Goal: Transaction & Acquisition: Book appointment/travel/reservation

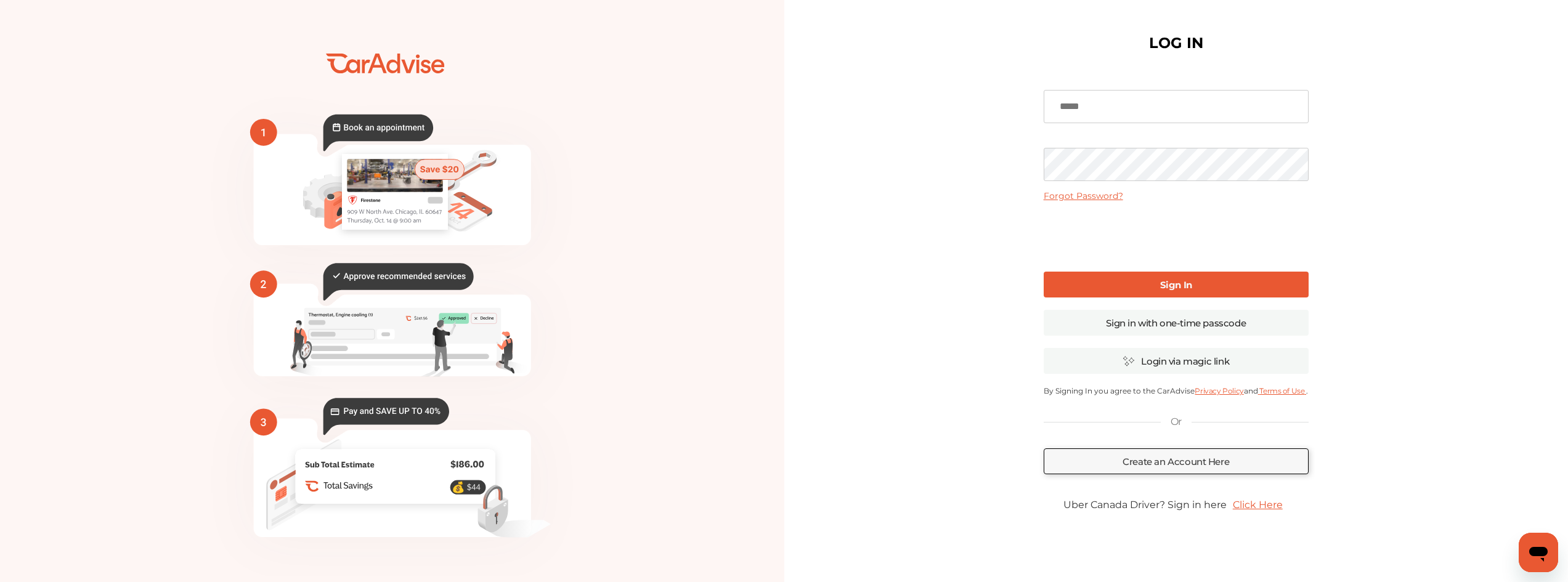
click at [1127, 104] on input at bounding box center [1176, 106] width 265 height 33
type input "**********"
click at [1137, 284] on link "Sign In" at bounding box center [1176, 284] width 265 height 26
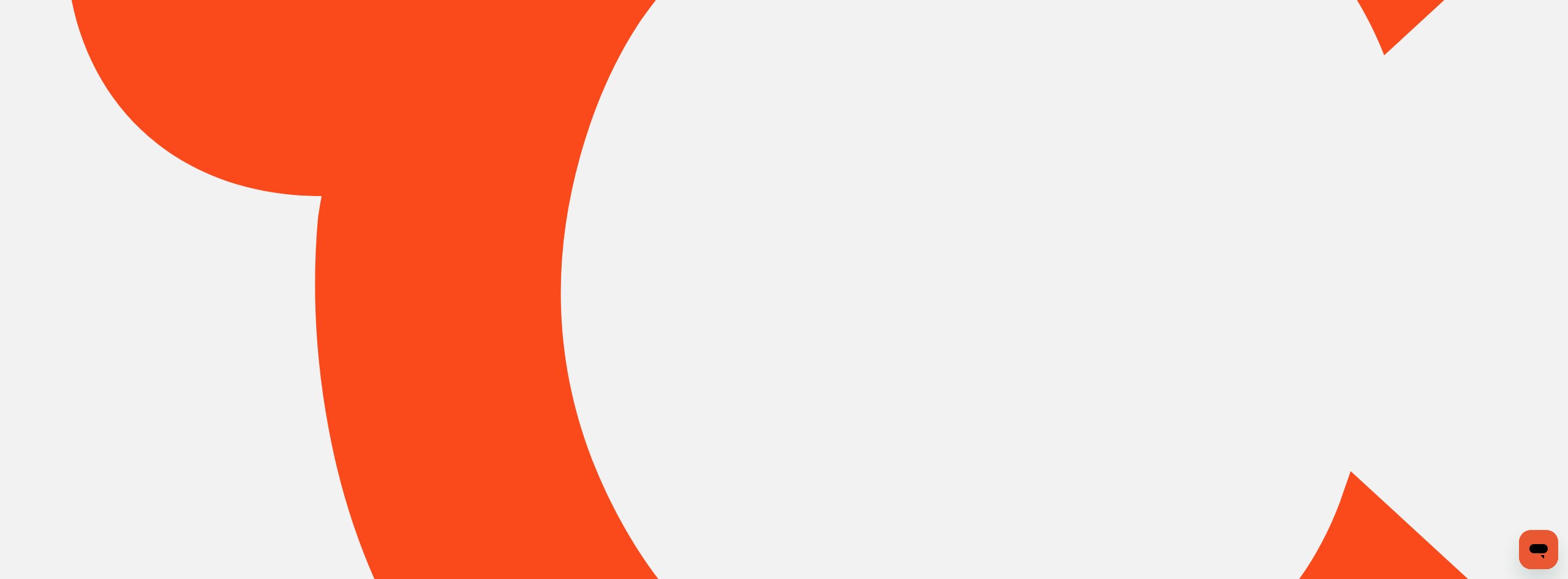
type input "*****"
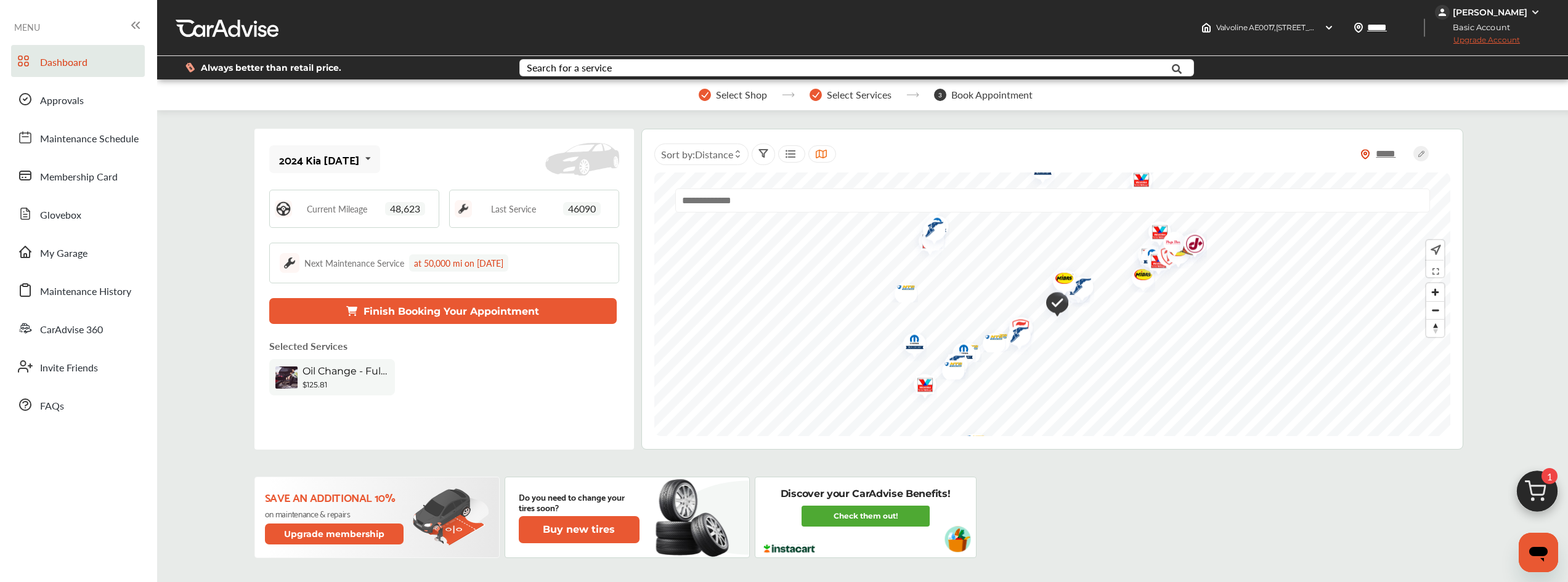
click at [482, 305] on button "Finish Booking Your Appointment" at bounding box center [443, 311] width 348 height 26
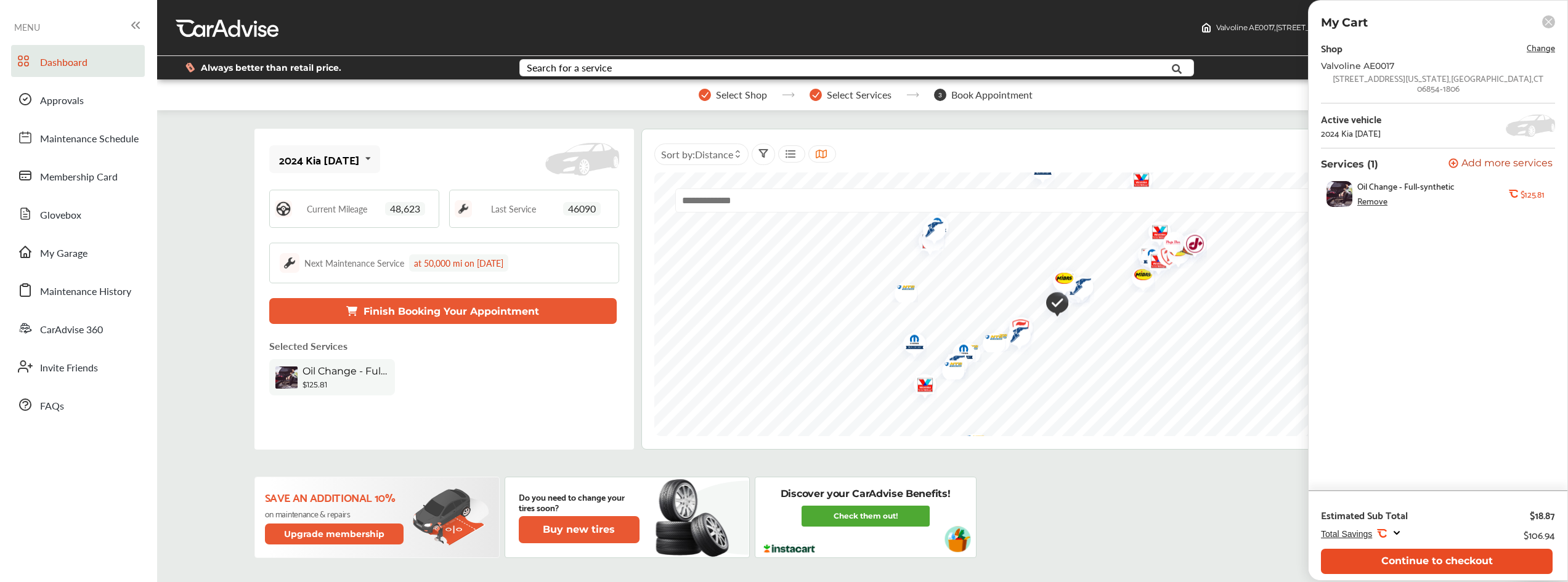
click at [1394, 555] on button "Continue to checkout" at bounding box center [1436, 561] width 231 height 25
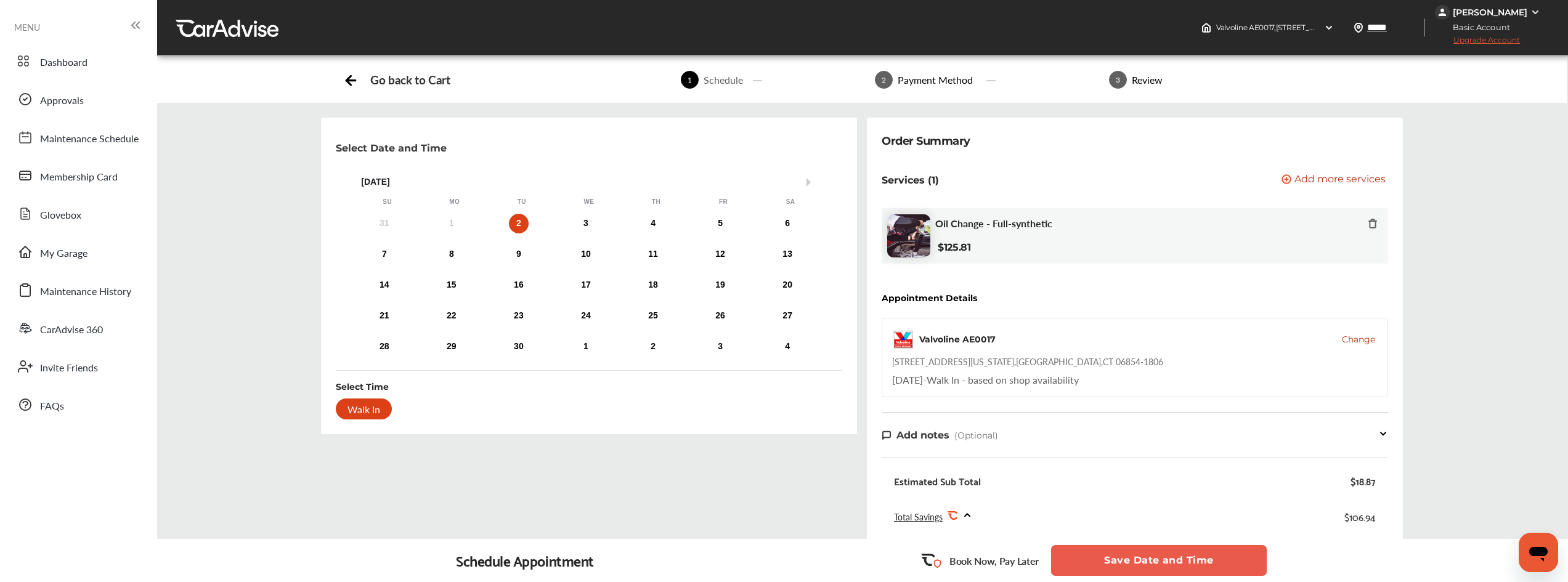
click at [521, 225] on div "2" at bounding box center [519, 223] width 20 height 20
click at [375, 410] on div "Walk In" at bounding box center [364, 408] width 56 height 21
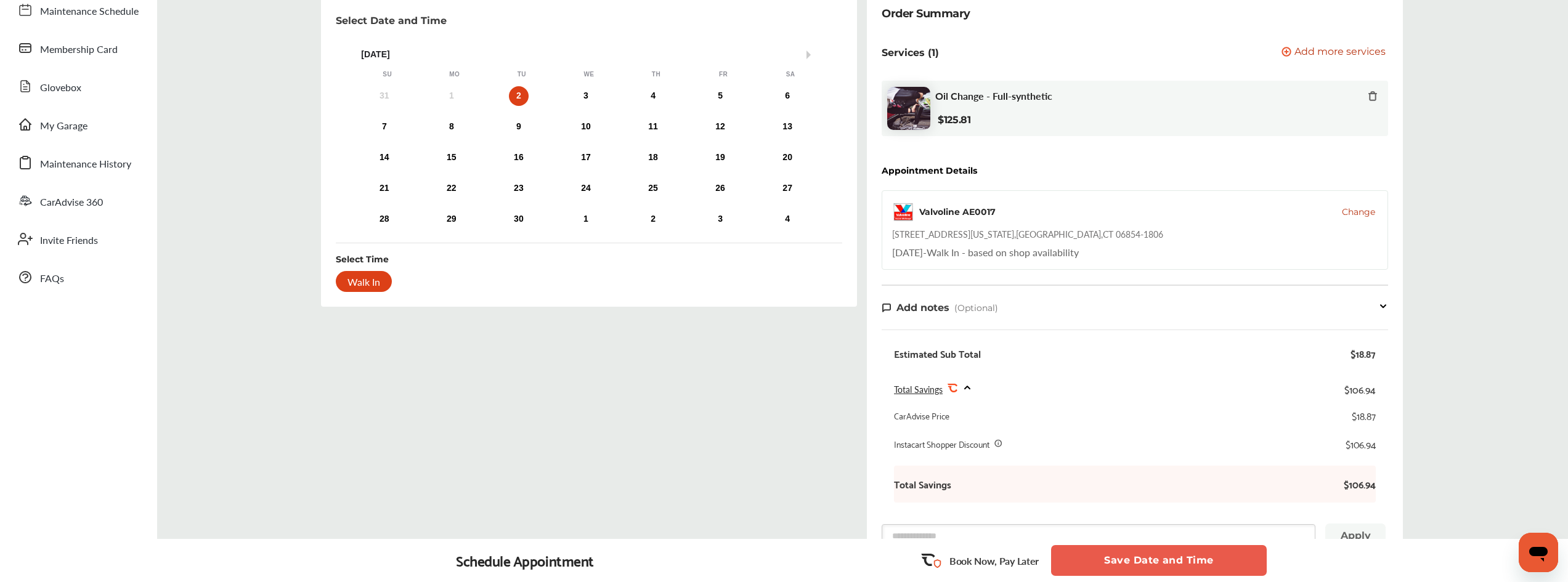
scroll to position [336, 0]
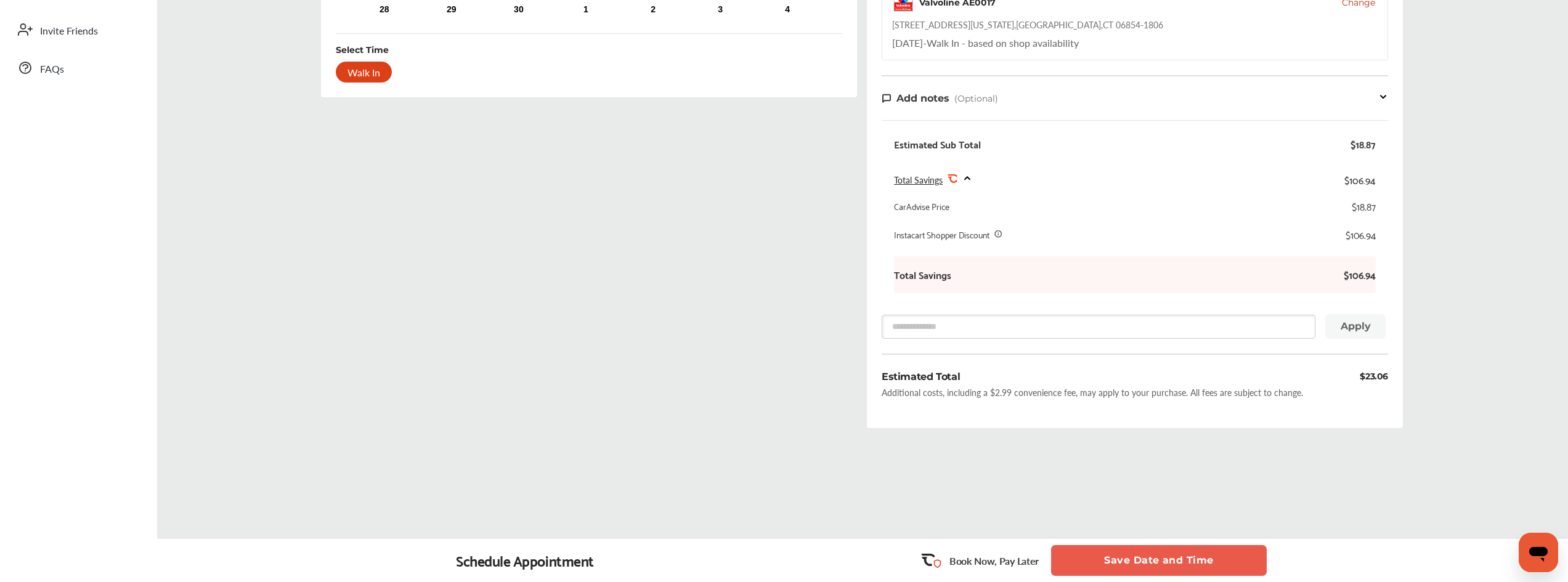
click at [1150, 558] on button "Save Date and Time" at bounding box center [1159, 560] width 216 height 31
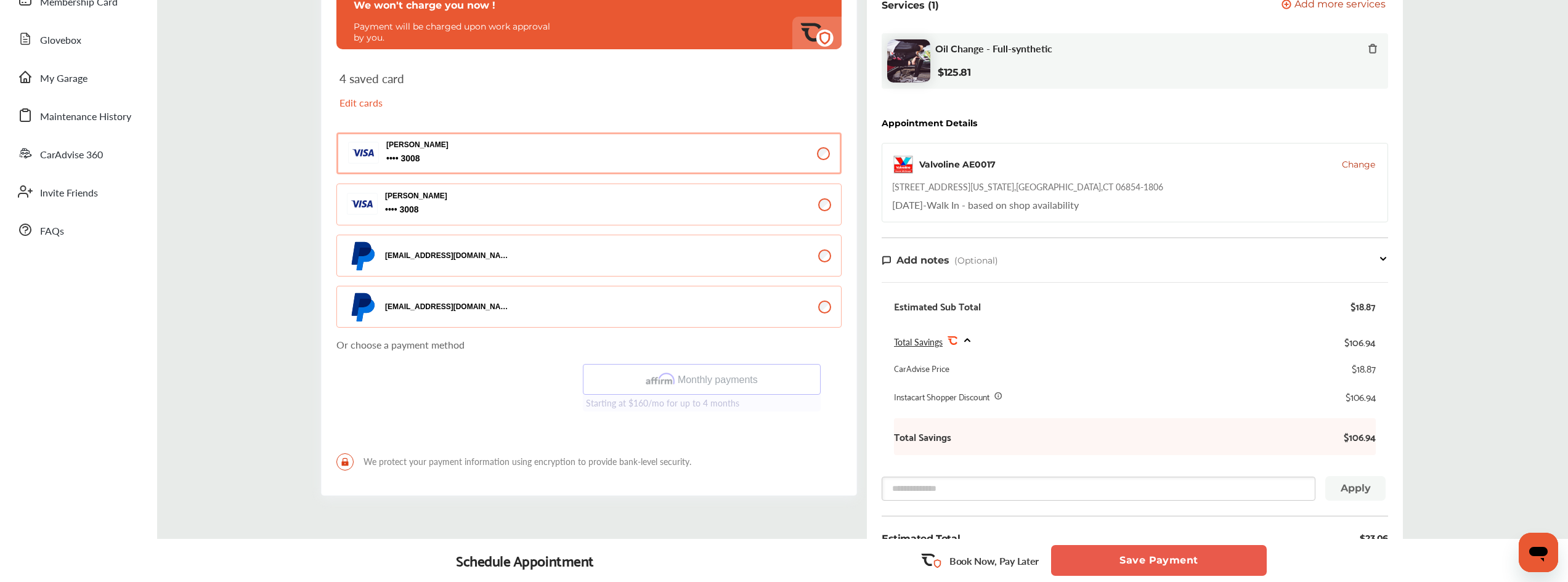
scroll to position [171, 0]
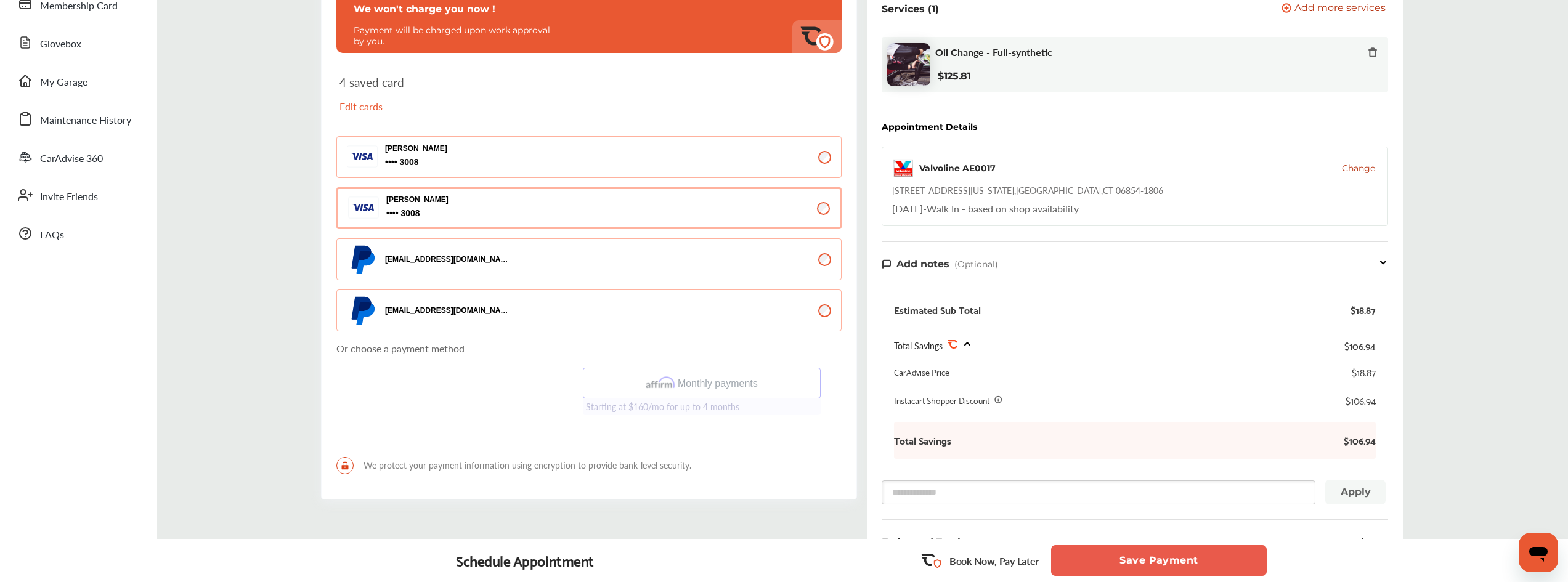
click at [1149, 561] on button "Save Payment" at bounding box center [1159, 560] width 216 height 31
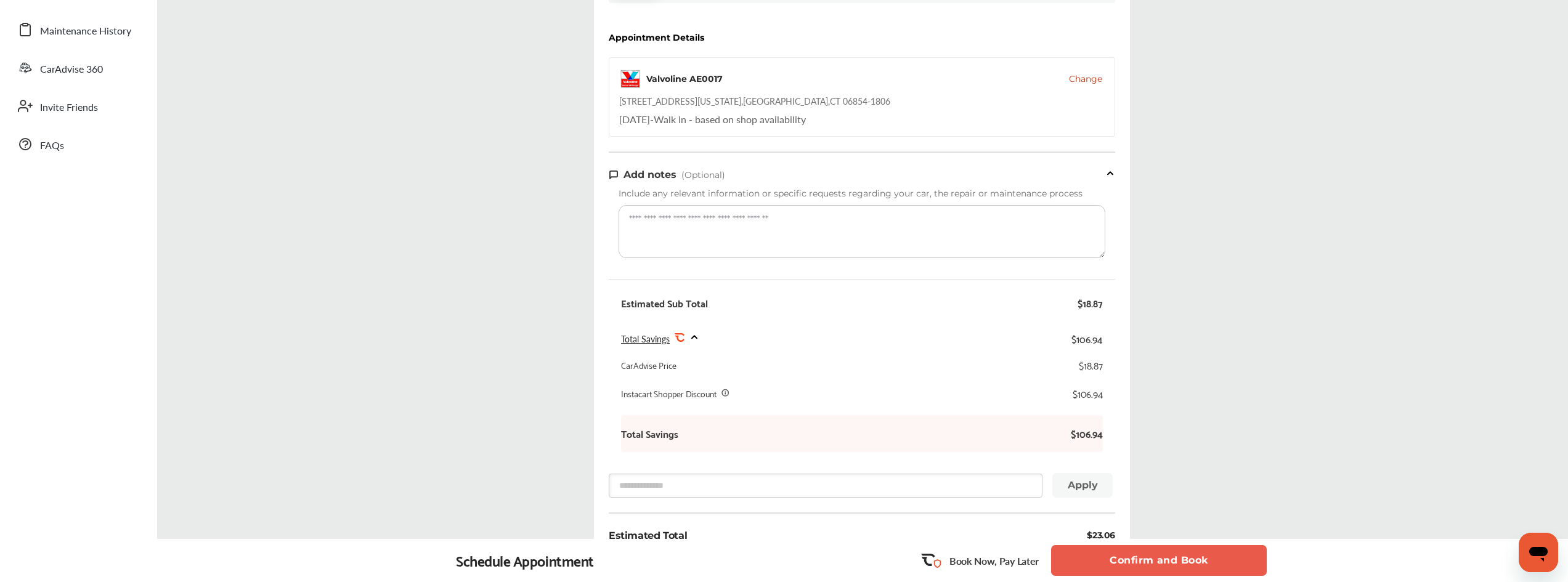
scroll to position [410, 0]
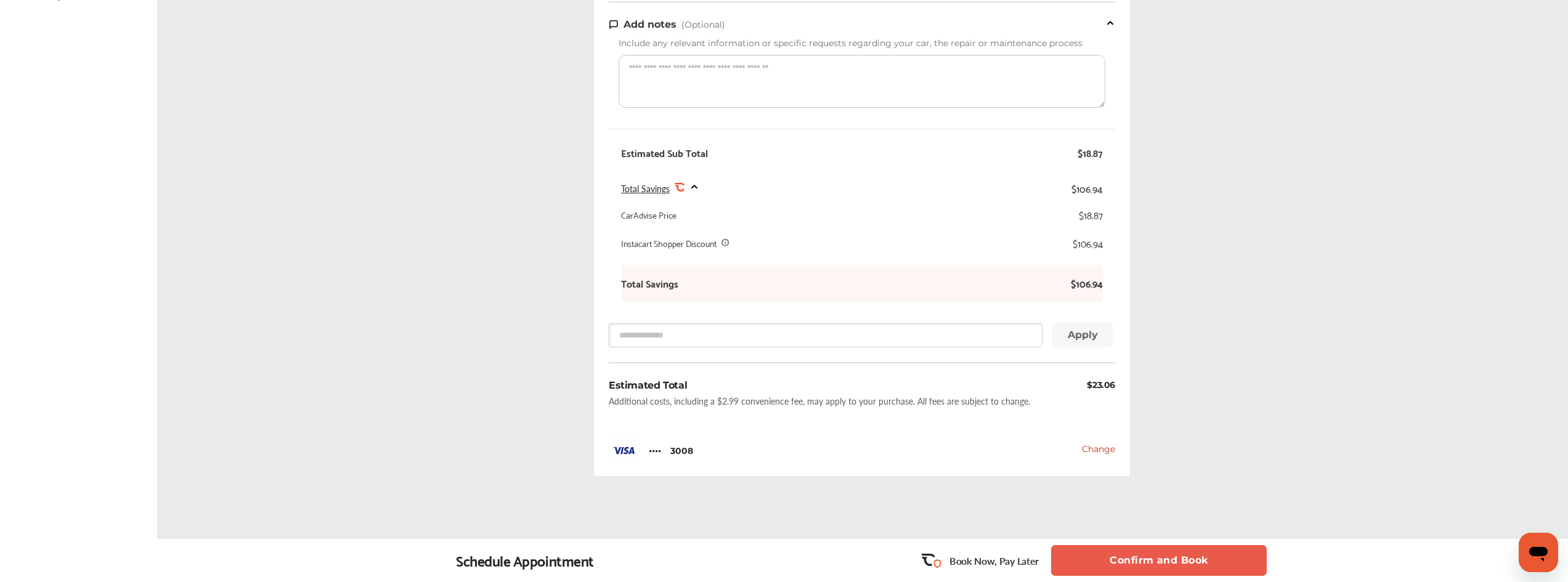
click at [1107, 557] on button "Confirm and Book" at bounding box center [1159, 560] width 216 height 31
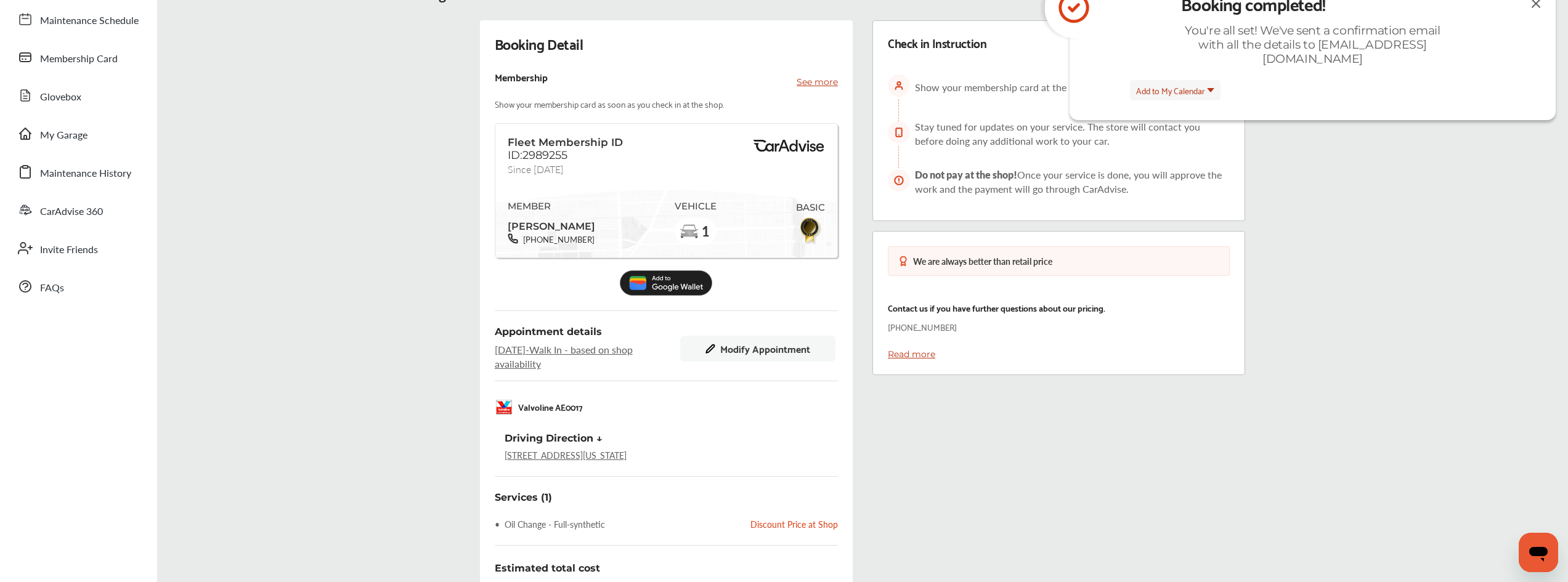
scroll to position [107, 0]
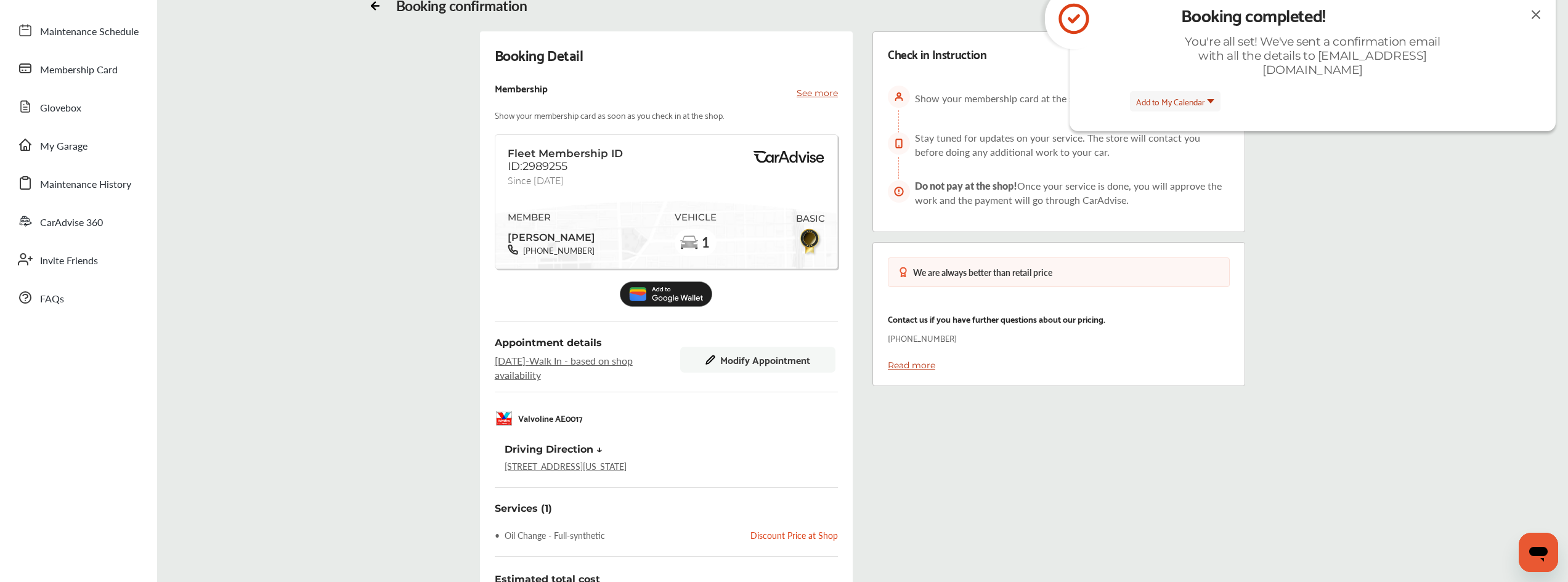
click at [1539, 17] on img at bounding box center [1536, 14] width 15 height 16
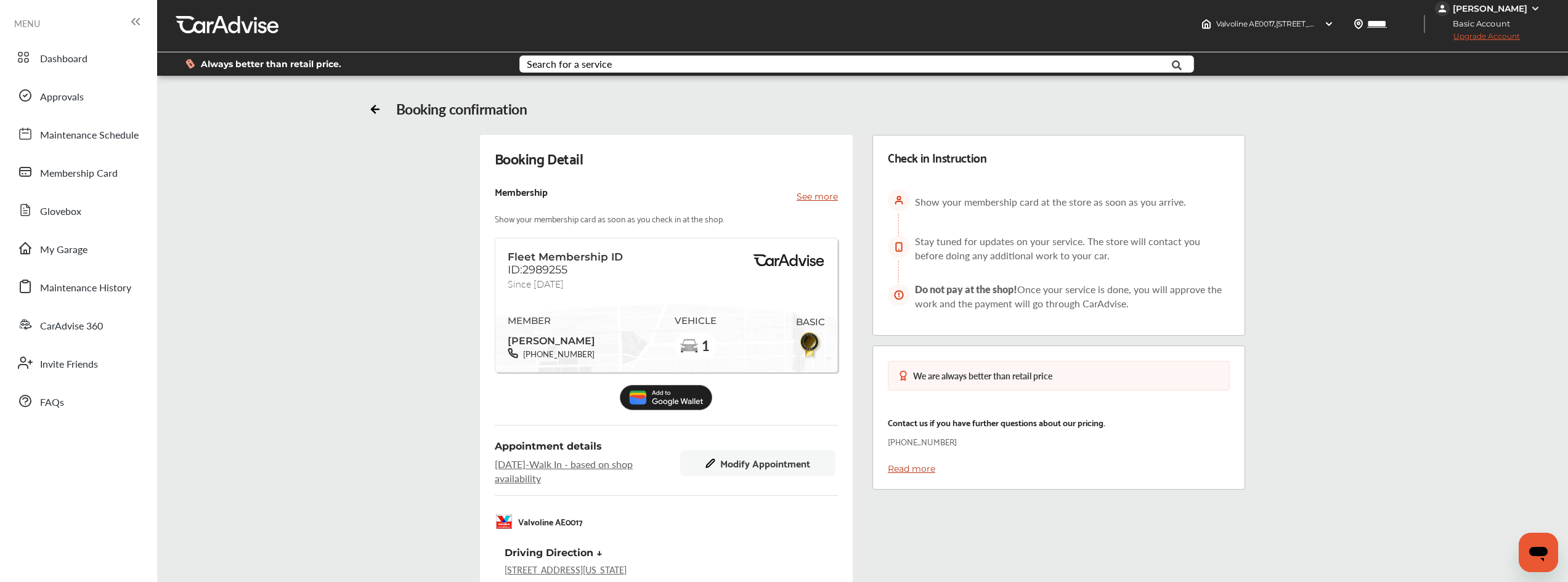
scroll to position [0, 0]
